Goal: Complete application form

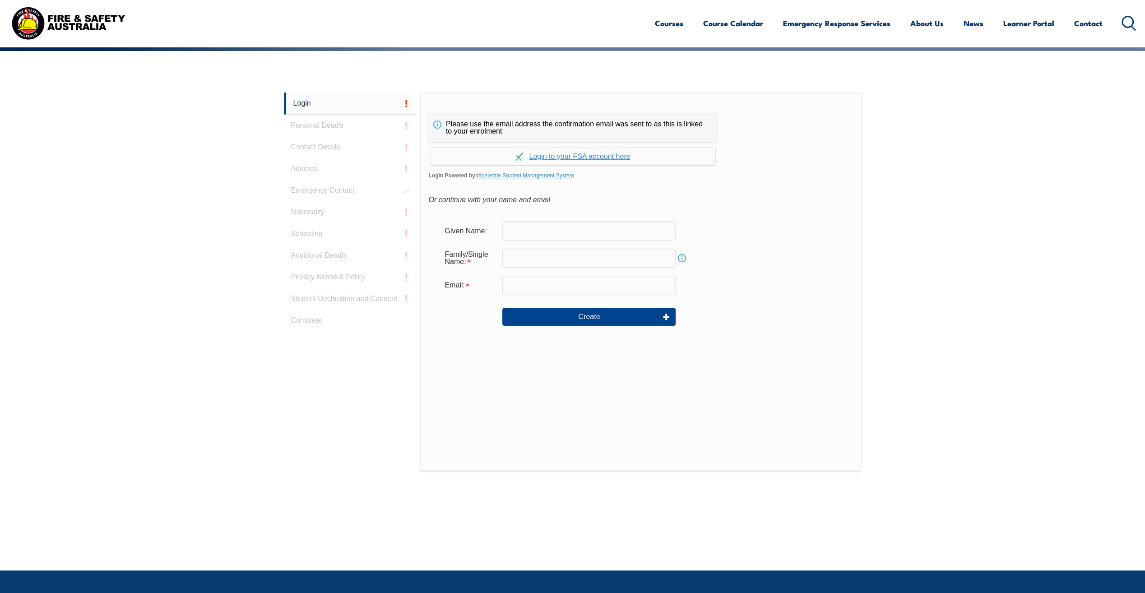
scroll to position [241, 0]
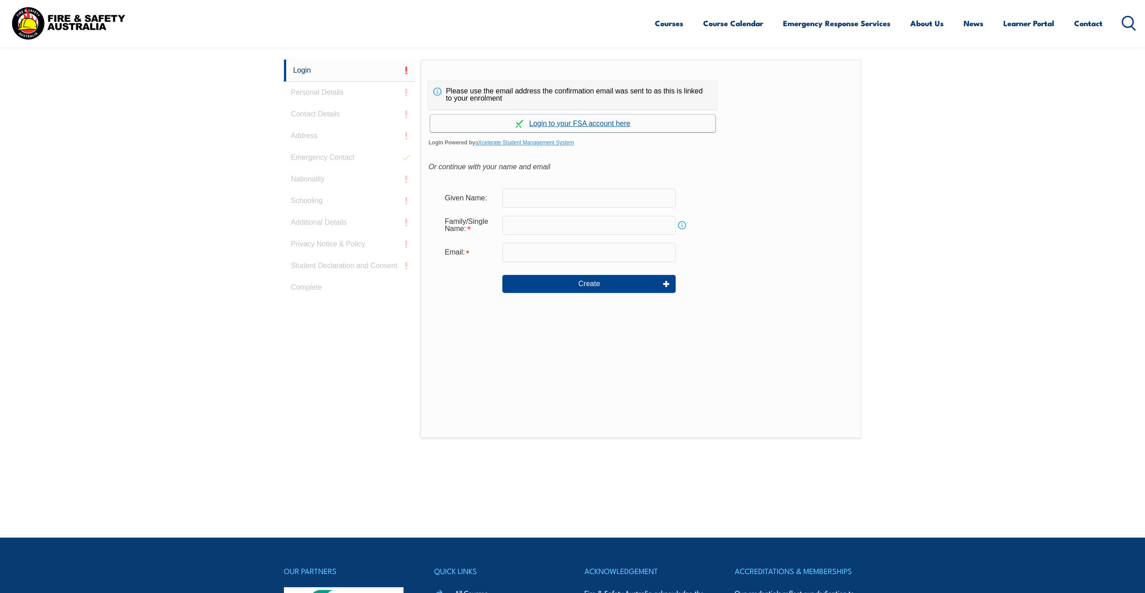
click at [605, 124] on link "Continue with aXcelerate" at bounding box center [572, 124] width 285 height 18
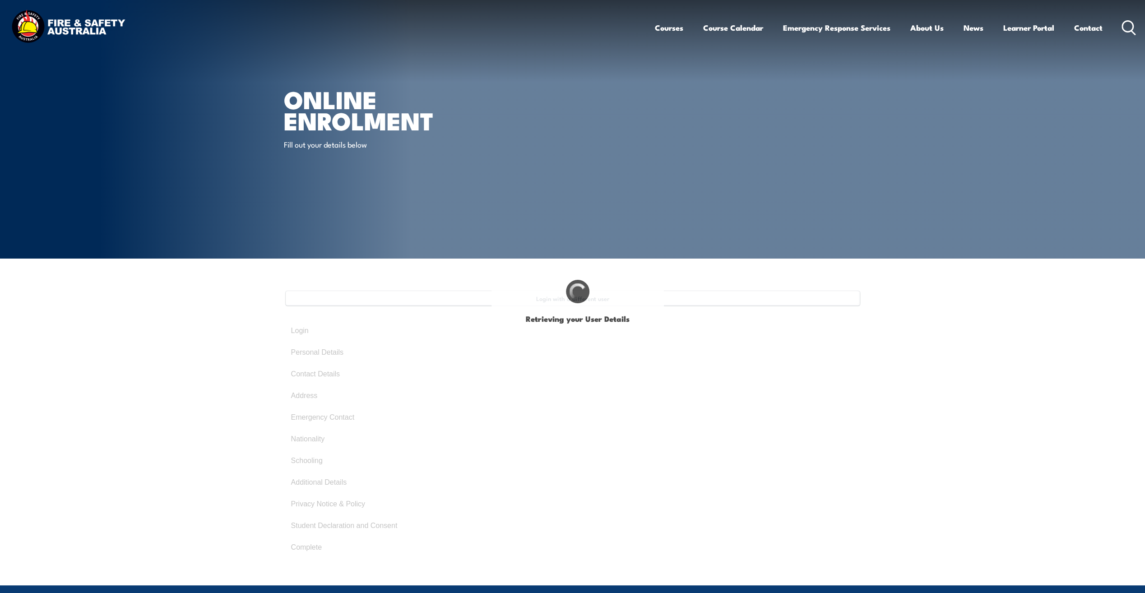
select select "Mr"
type input "[PERSON_NAME]"
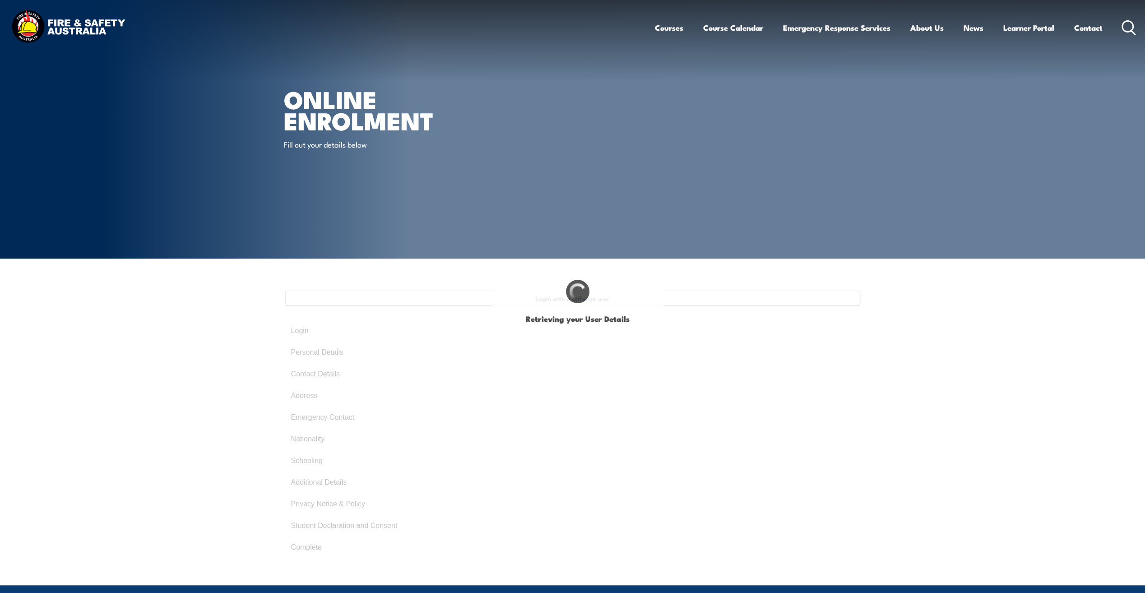
type input "[DATE]"
type input "5HFENBSFEX"
select select "M"
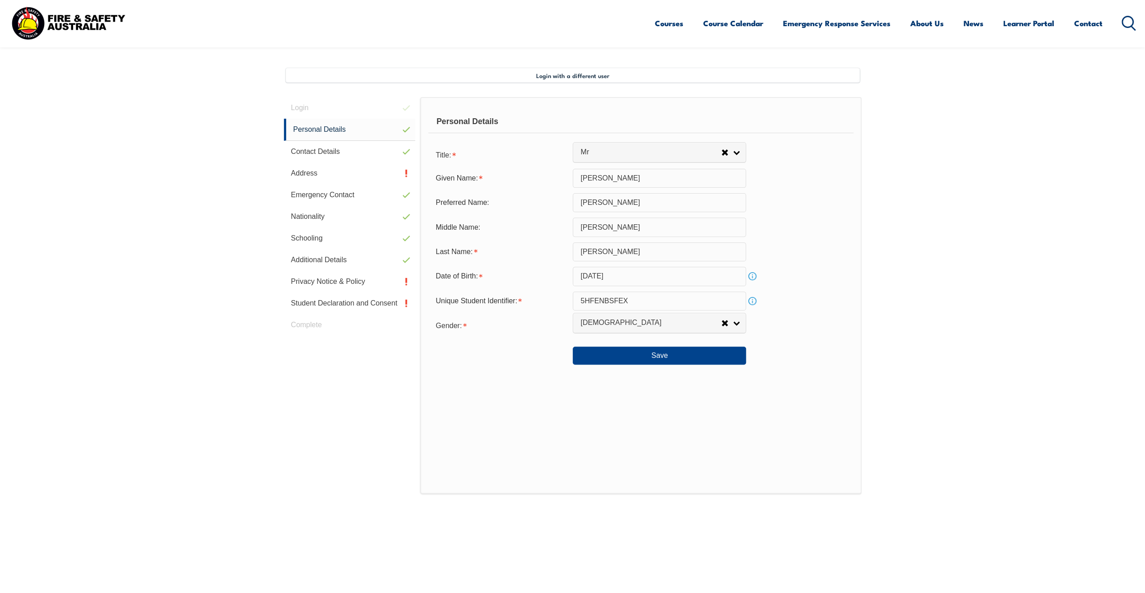
scroll to position [246, 0]
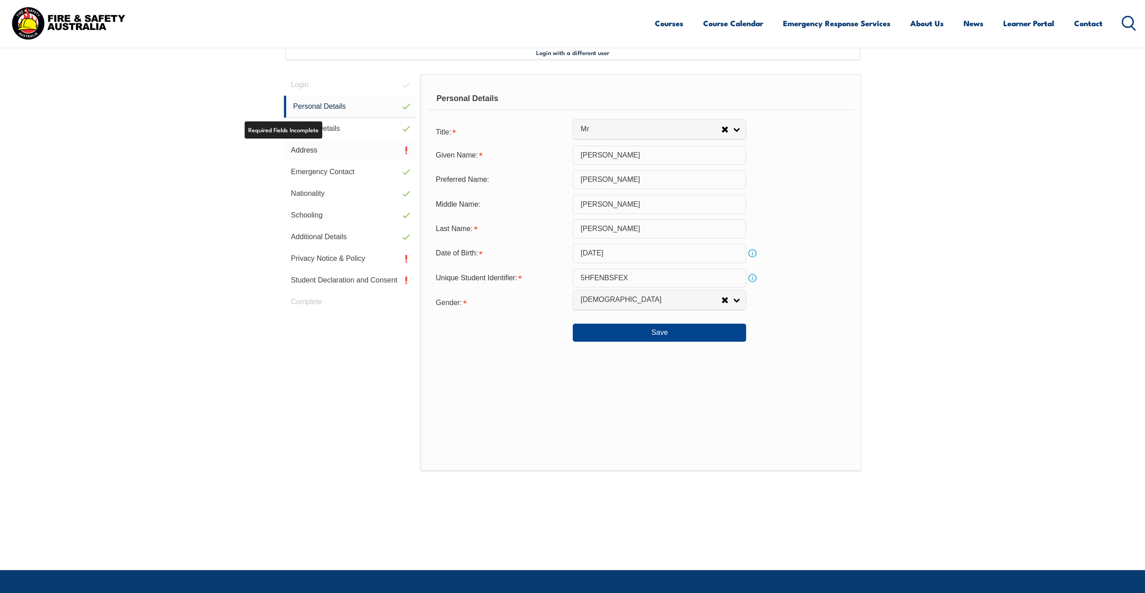
click at [315, 154] on link "Address" at bounding box center [350, 150] width 132 height 22
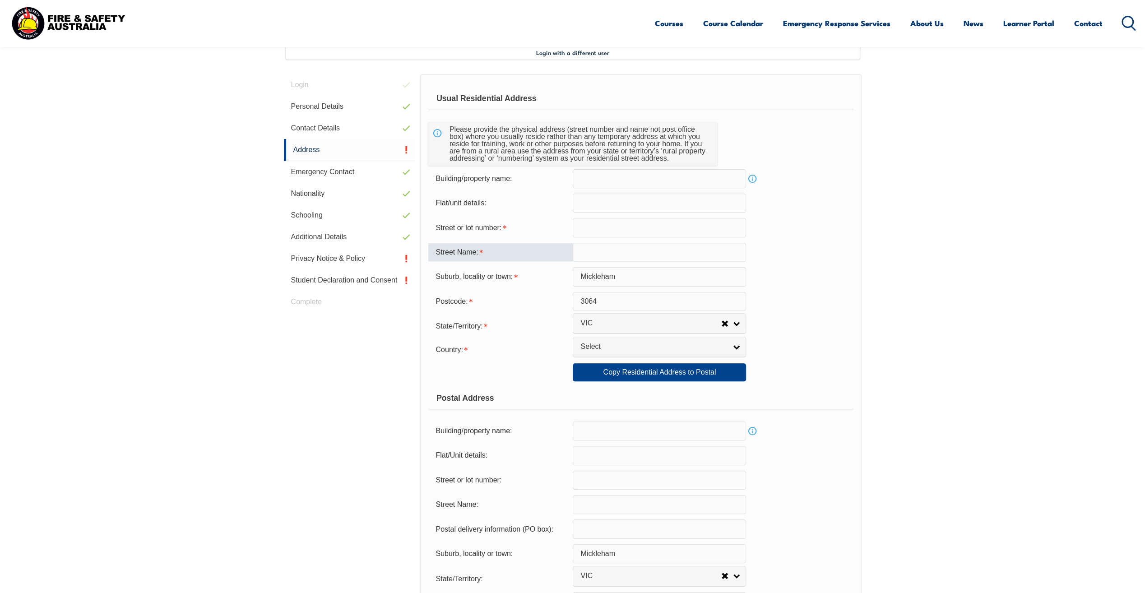
click at [631, 250] on input "text" at bounding box center [659, 252] width 173 height 19
type input "Mickleham"
type input "[STREET_ADDRESS]"
select select "1101"
drag, startPoint x: 646, startPoint y: 228, endPoint x: 591, endPoint y: 227, distance: 55.1
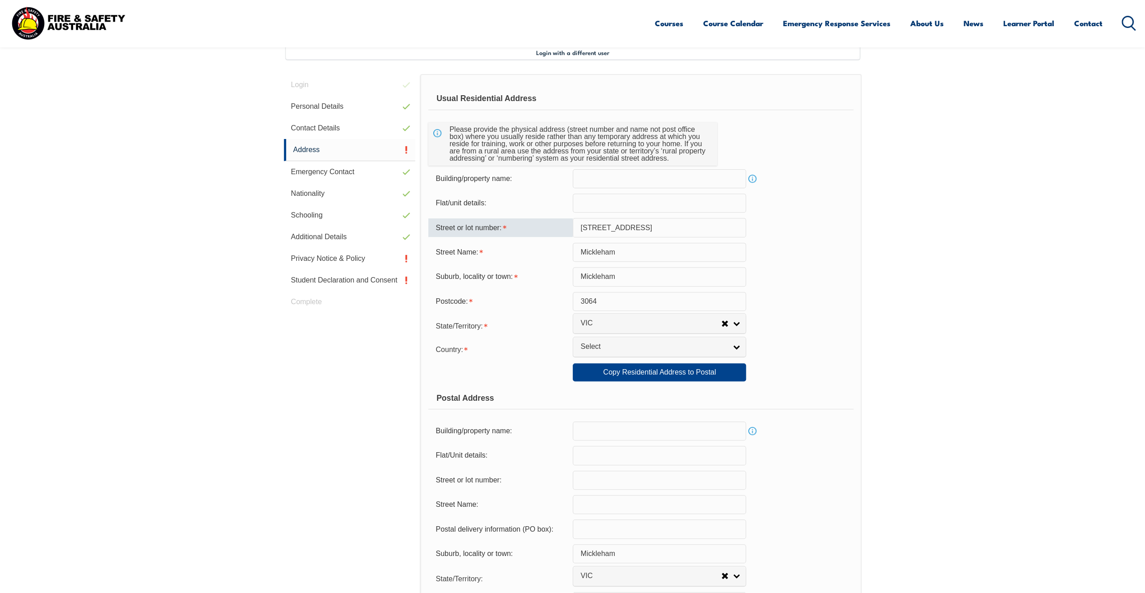
click at [591, 227] on input "[STREET_ADDRESS]" at bounding box center [659, 227] width 173 height 19
type input "26"
click at [619, 253] on input "Mickleham" at bounding box center [659, 252] width 173 height 19
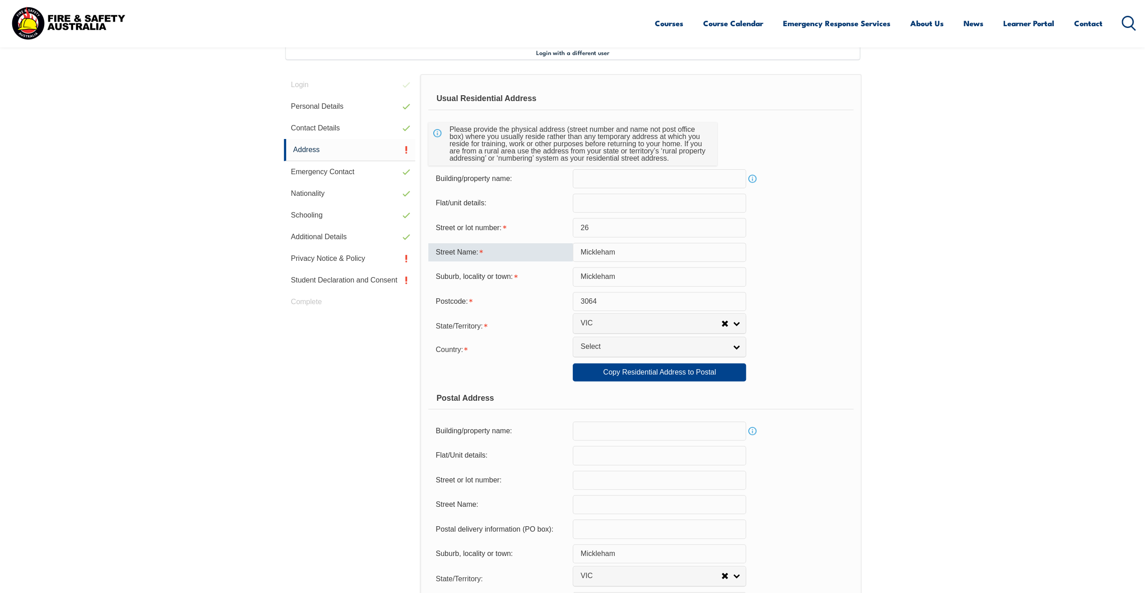
paste input "[GEOGRAPHIC_DATA]"
type input "[GEOGRAPHIC_DATA]"
click at [928, 280] on section "Login with a different user Login Personal Details Contact Details Address Emer…" at bounding box center [572, 453] width 1145 height 881
click at [724, 361] on form "Usual Residential Address Please provide the physical address (street number an…" at bounding box center [640, 377] width 425 height 578
click at [704, 375] on link "Copy Residential Address to Postal" at bounding box center [659, 372] width 173 height 18
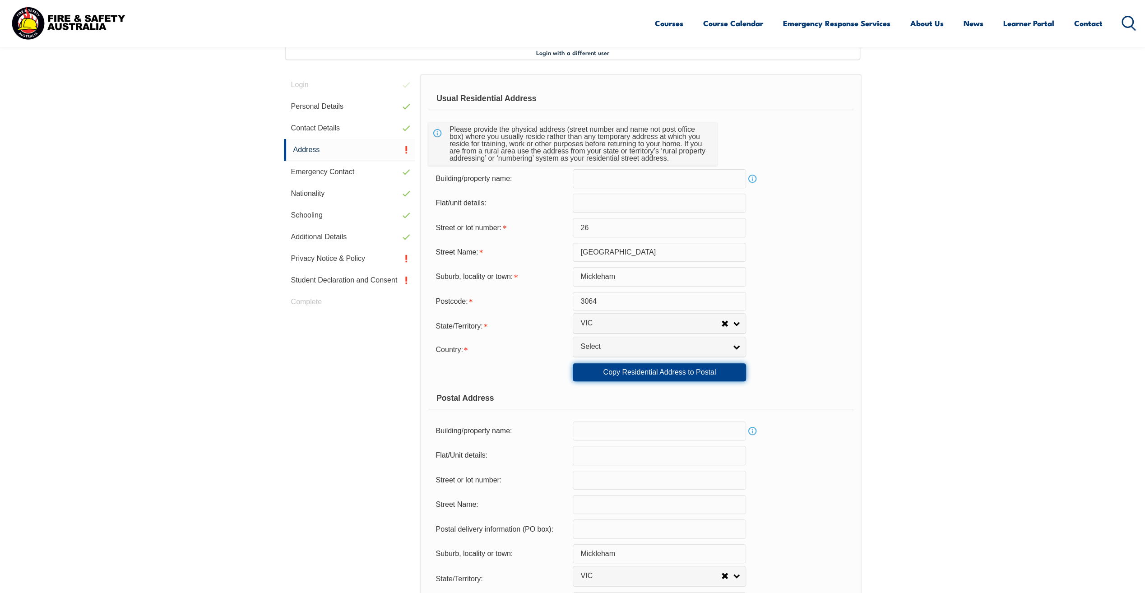
type input "26"
type input "[GEOGRAPHIC_DATA]"
select select "1101"
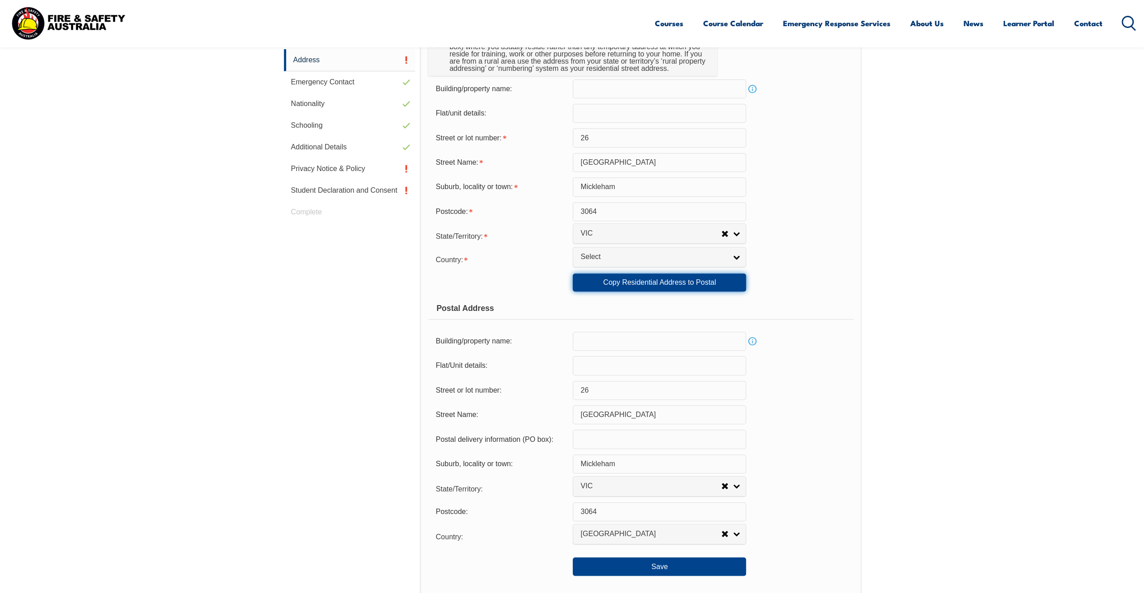
scroll to position [336, 0]
click at [680, 569] on button "Save" at bounding box center [659, 566] width 173 height 18
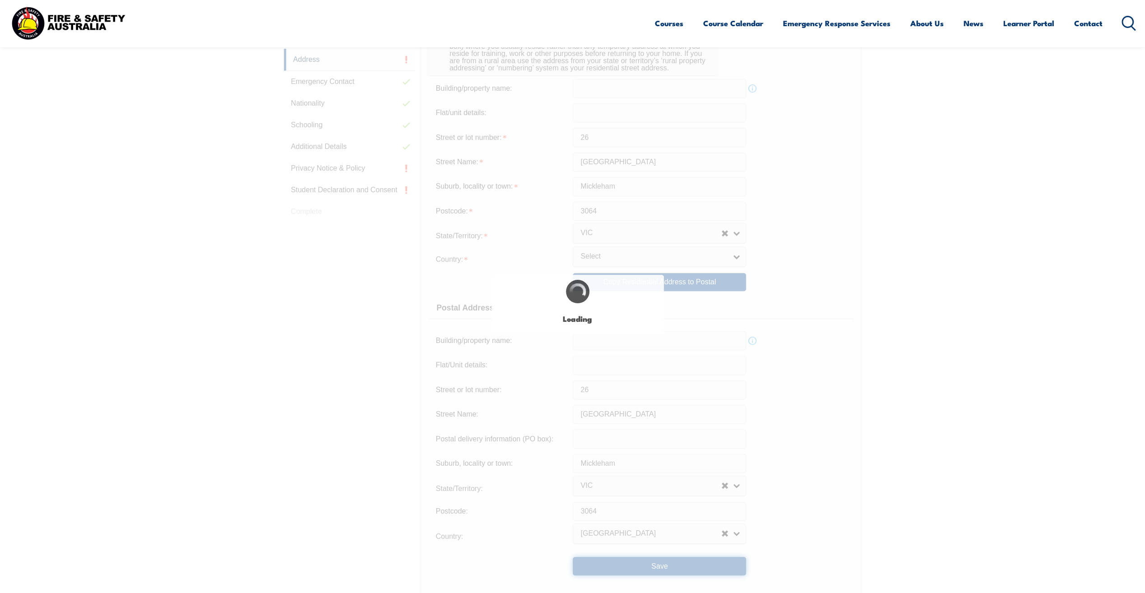
type input "26"
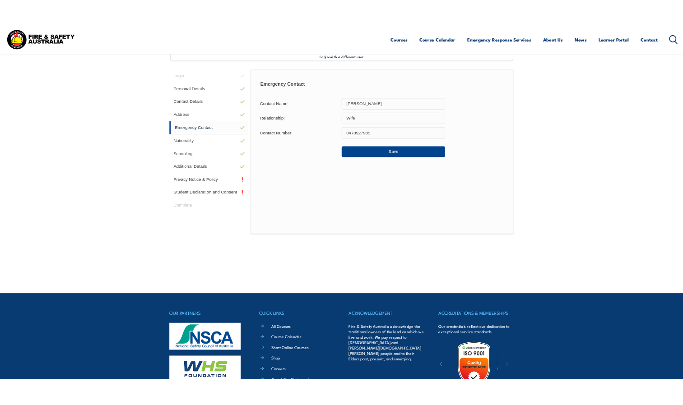
scroll to position [246, 0]
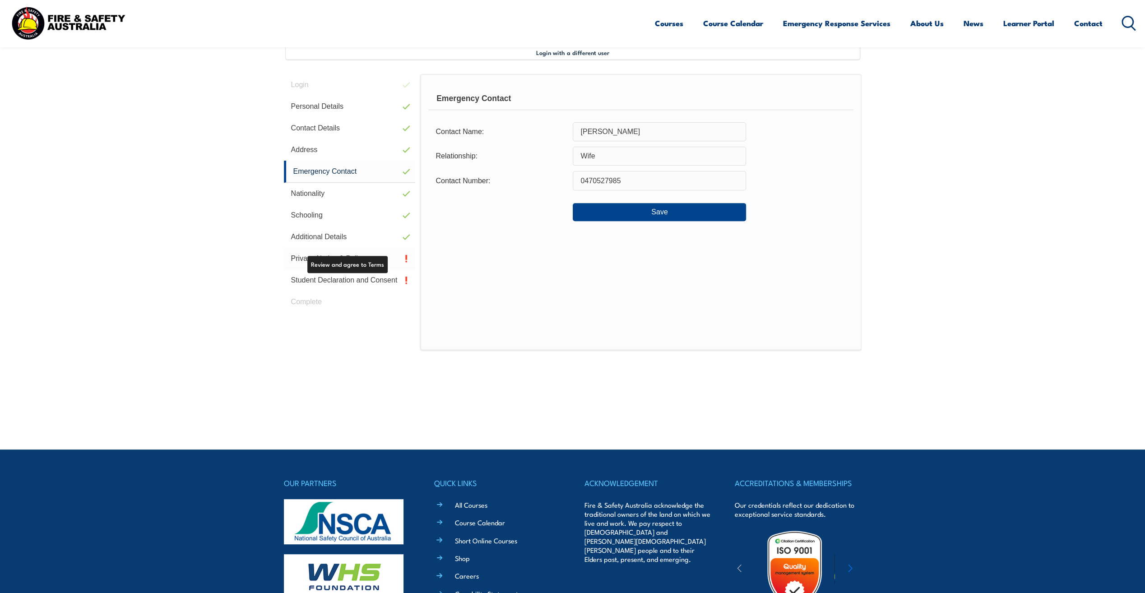
click at [304, 258] on link "Privacy Notice & Policy" at bounding box center [350, 259] width 132 height 22
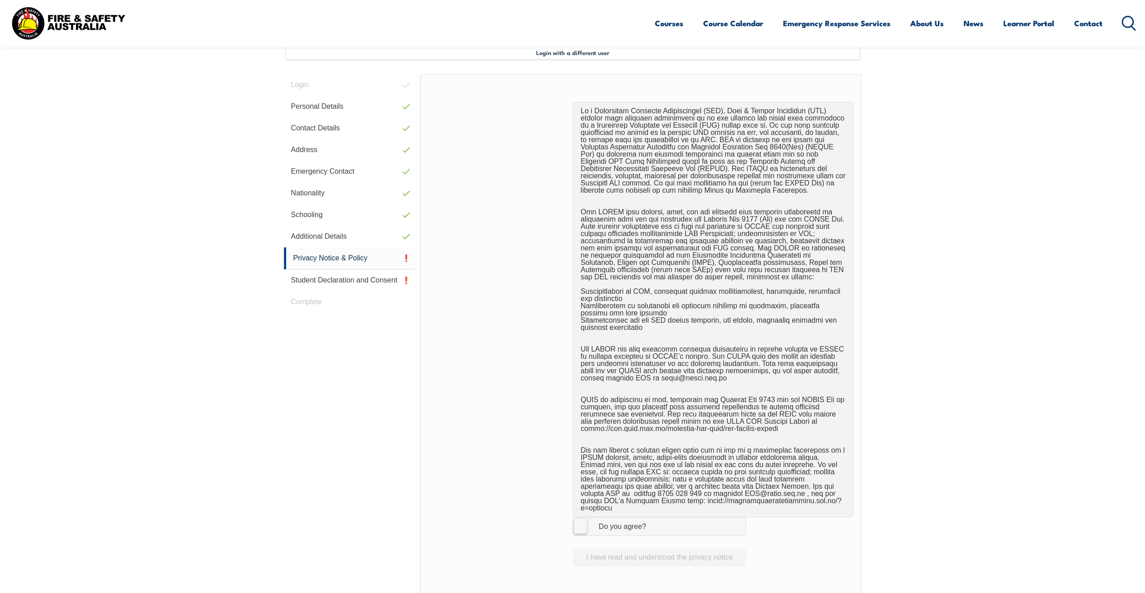
drag, startPoint x: 583, startPoint y: 520, endPoint x: 622, endPoint y: 557, distance: 54.3
click at [583, 520] on label "I Agree Do you agree?" at bounding box center [659, 526] width 173 height 18
click at [653, 520] on input "I Agree Do you agree?" at bounding box center [660, 526] width 15 height 17
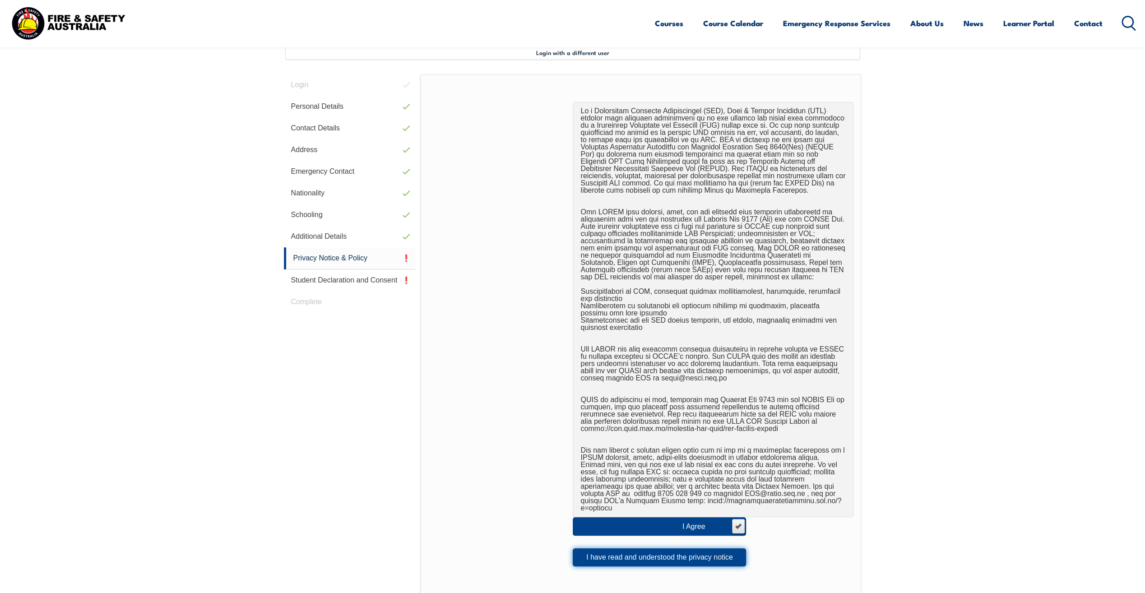
click at [654, 548] on button "I have read and understood the privacy notice" at bounding box center [659, 557] width 173 height 18
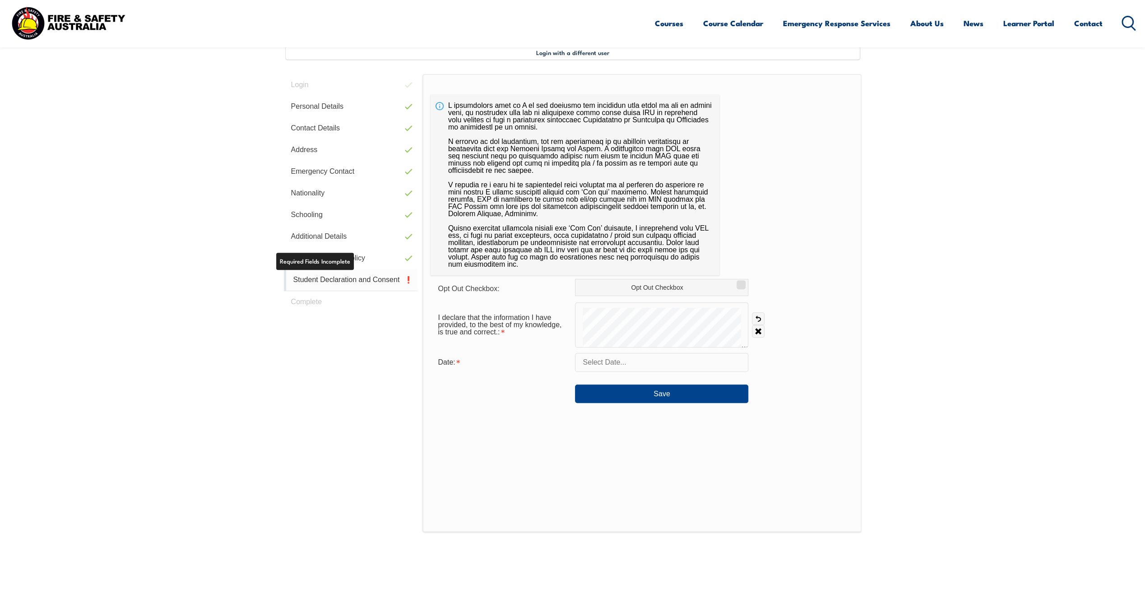
click at [344, 277] on link "Student Declaration and Consent" at bounding box center [351, 280] width 134 height 22
click at [742, 282] on input "Opt Out Checkbox" at bounding box center [739, 281] width 5 height 1
click at [761, 323] on link "Undo" at bounding box center [758, 318] width 13 height 13
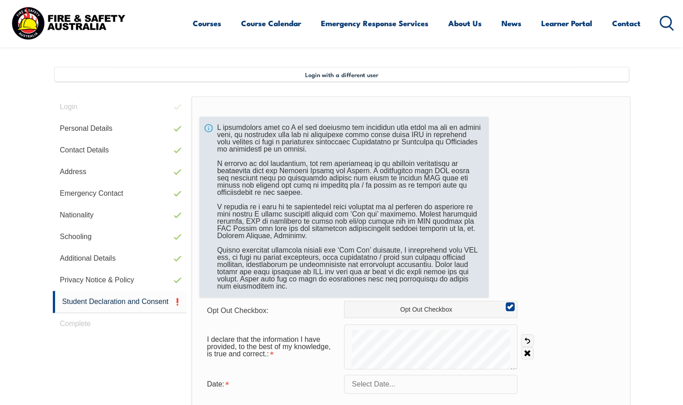
scroll to position [223, 0]
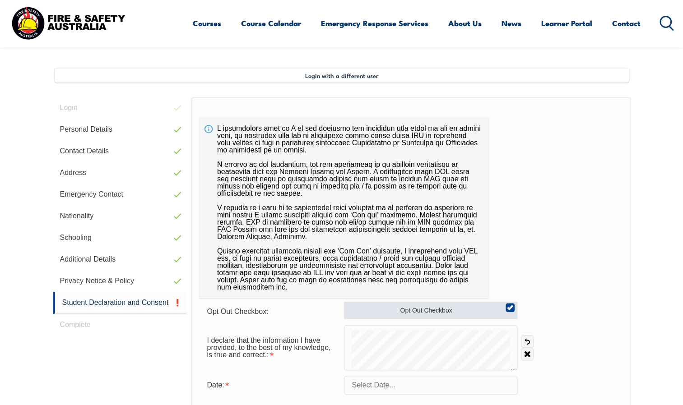
click at [511, 305] on input "Opt Out Checkbox" at bounding box center [508, 304] width 5 height 1
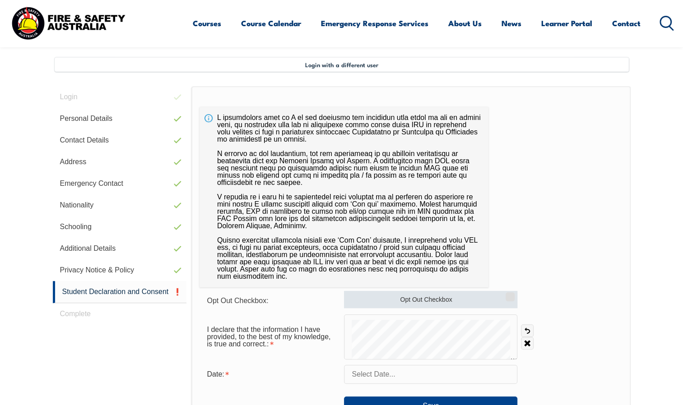
scroll to position [237, 0]
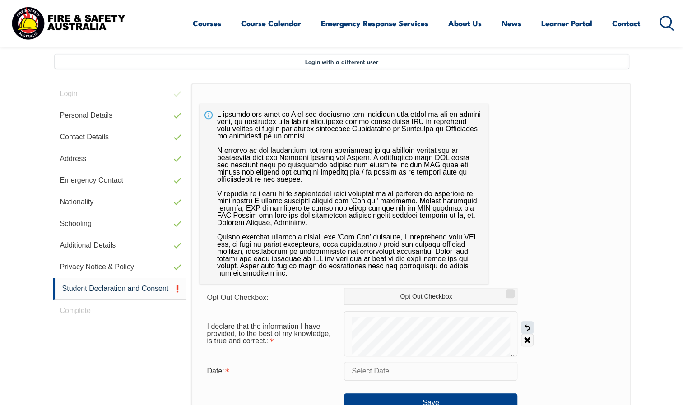
click at [524, 329] on link "Undo" at bounding box center [527, 327] width 13 height 13
click at [525, 329] on link "Undo" at bounding box center [527, 327] width 13 height 13
click at [526, 329] on link "Undo" at bounding box center [527, 327] width 13 height 13
click at [527, 326] on link "Undo" at bounding box center [527, 327] width 13 height 13
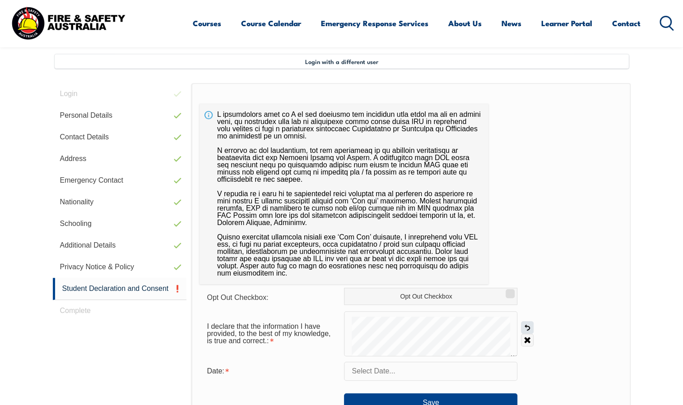
click at [530, 325] on link "Undo" at bounding box center [527, 327] width 13 height 13
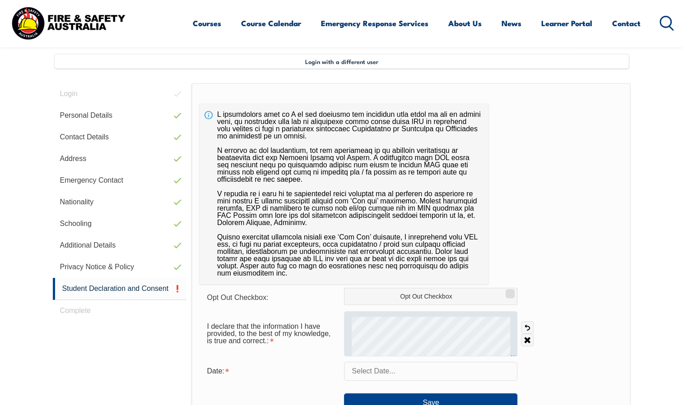
click at [440, 326] on div at bounding box center [430, 333] width 173 height 45
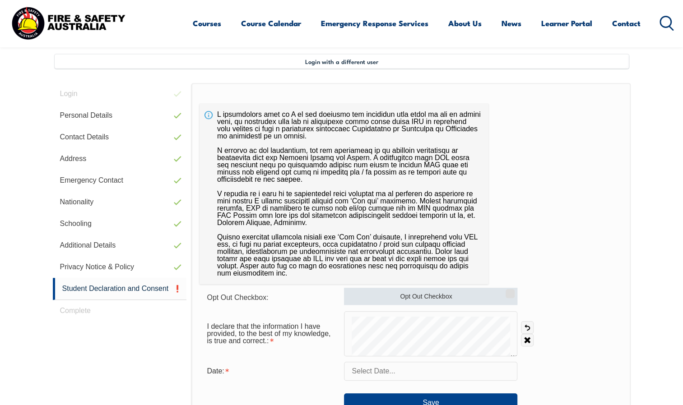
click at [509, 291] on input "Opt Out Checkbox" at bounding box center [508, 290] width 5 height 1
checkbox input "true"
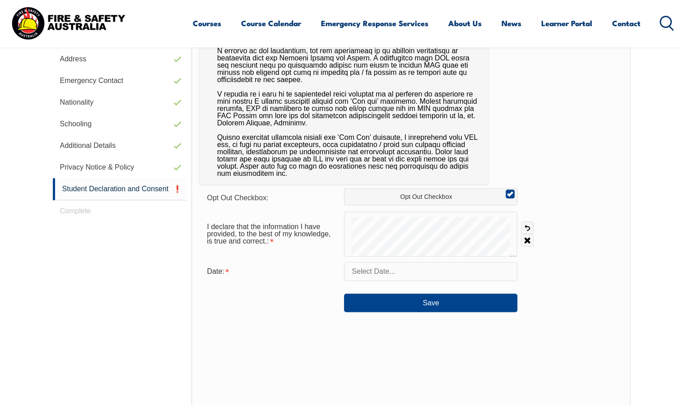
scroll to position [340, 0]
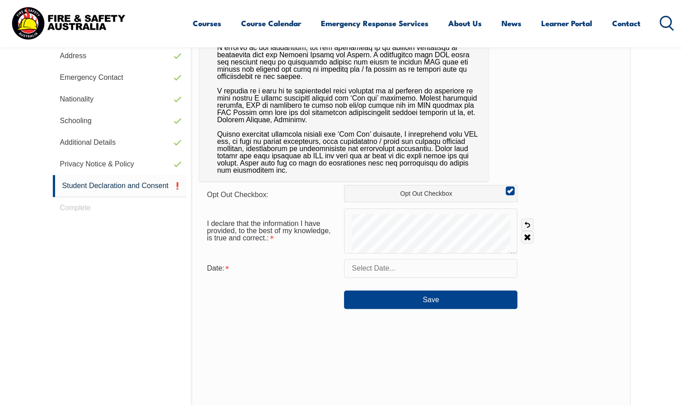
click at [414, 274] on input "text" at bounding box center [430, 268] width 173 height 19
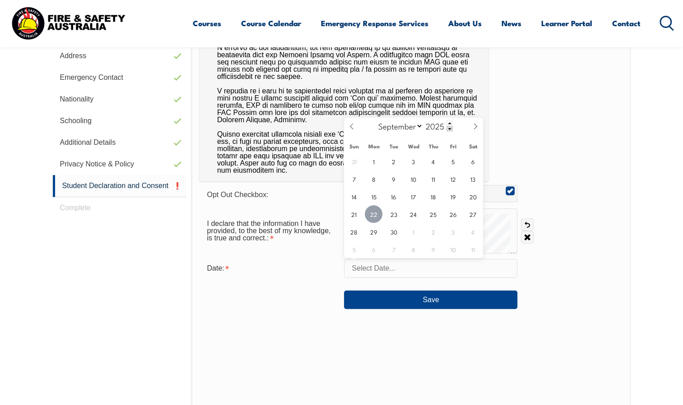
click at [368, 212] on span "22" at bounding box center [374, 214] width 18 height 18
type input "[DATE]"
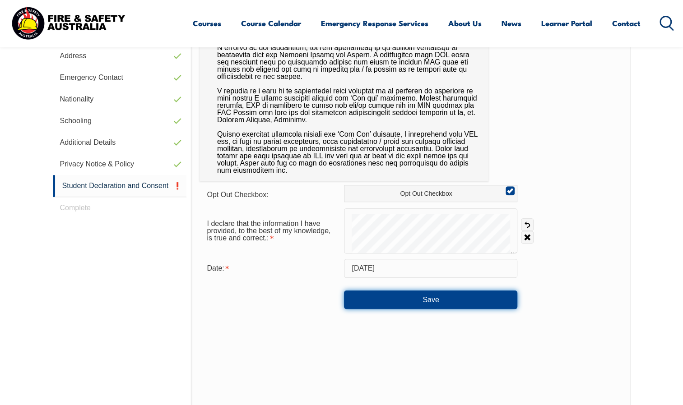
click at [392, 296] on button "Save" at bounding box center [430, 300] width 173 height 18
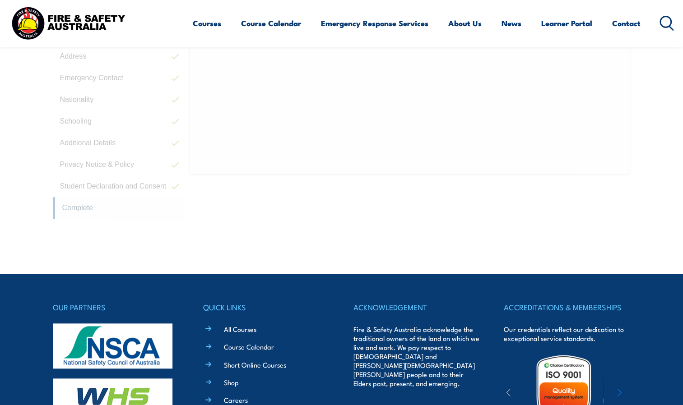
scroll to position [254, 0]
